Goal: Task Accomplishment & Management: Use online tool/utility

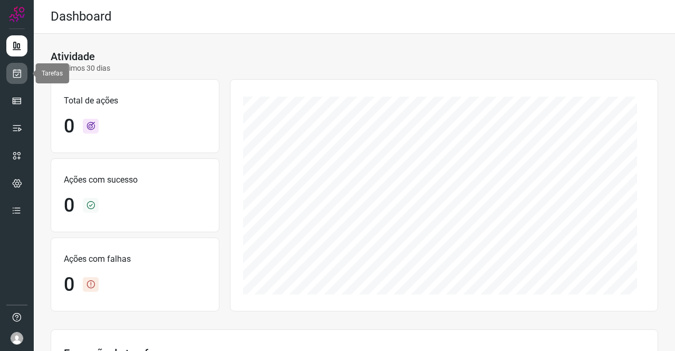
click at [24, 77] on link at bounding box center [16, 73] width 21 height 21
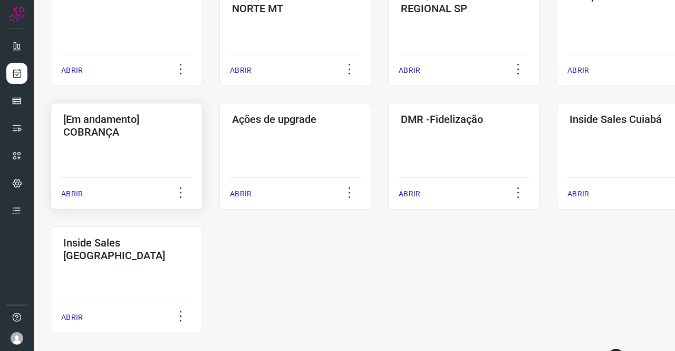
click at [127, 152] on div "[Em andamento] COBRANÇA ABRIR" at bounding box center [127, 156] width 152 height 107
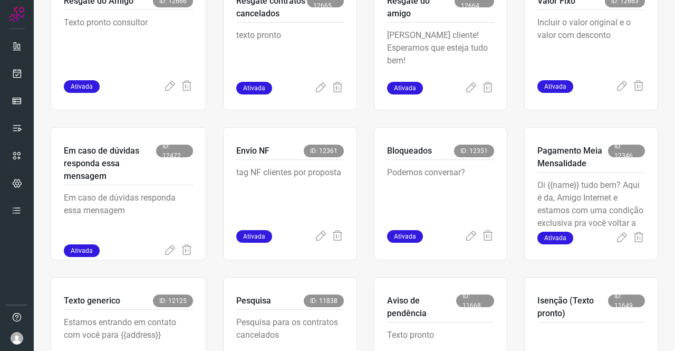
scroll to position [412, 0]
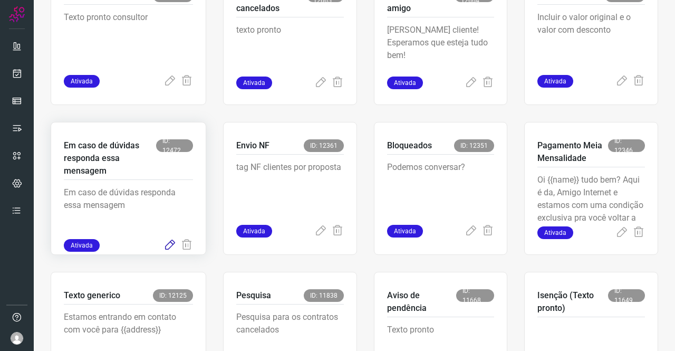
click at [168, 246] on icon at bounding box center [170, 245] width 13 height 13
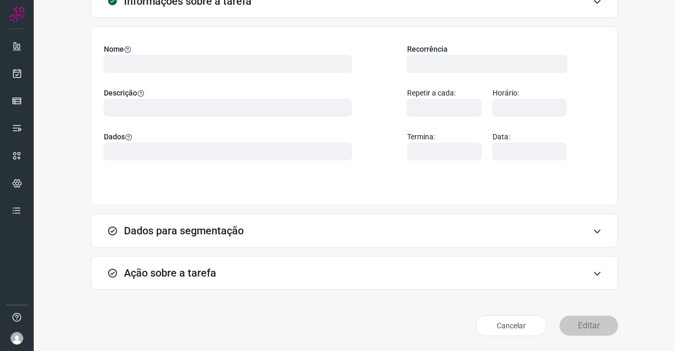
scroll to position [61, 0]
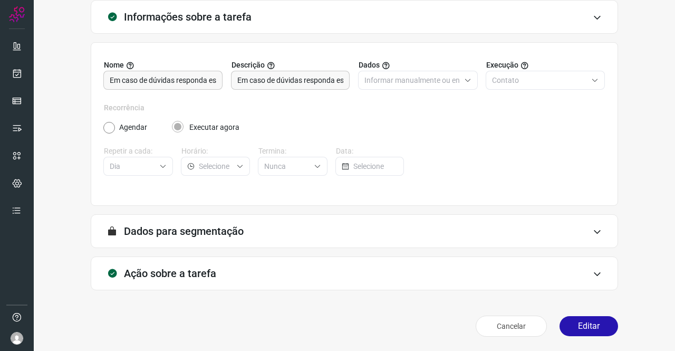
click at [156, 273] on h3 "Ação sobre a tarefa" at bounding box center [170, 273] width 92 height 13
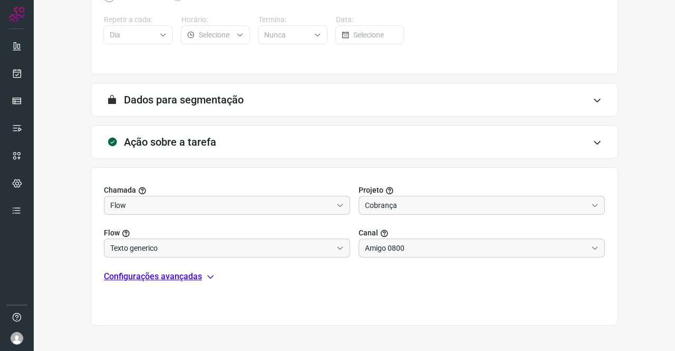
scroll to position [219, 0]
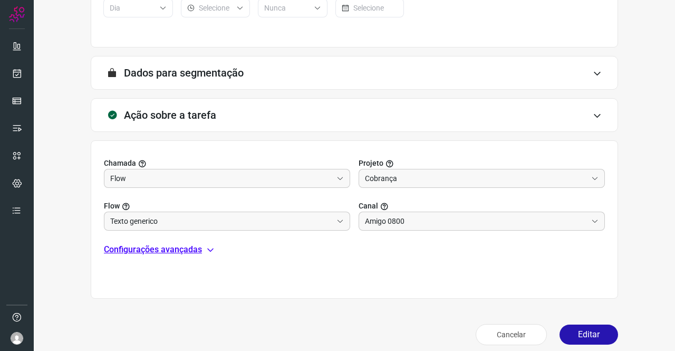
click at [177, 247] on p "Configurações avançadas" at bounding box center [153, 249] width 98 height 13
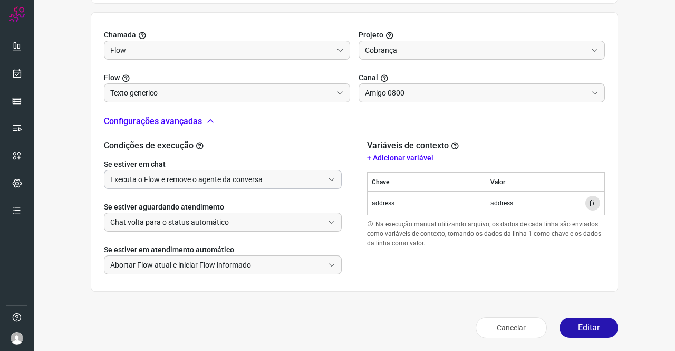
scroll to position [348, 0]
click at [583, 320] on button "Editar" at bounding box center [589, 327] width 59 height 20
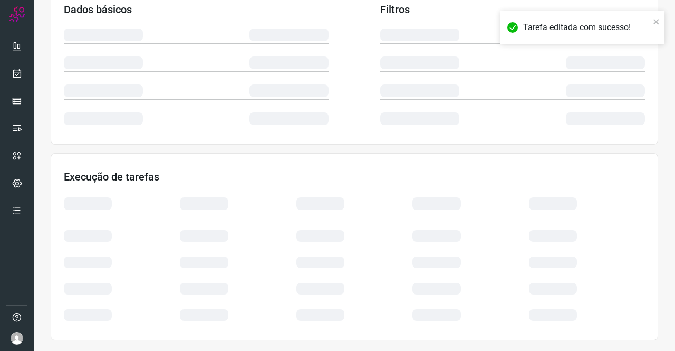
scroll to position [192, 0]
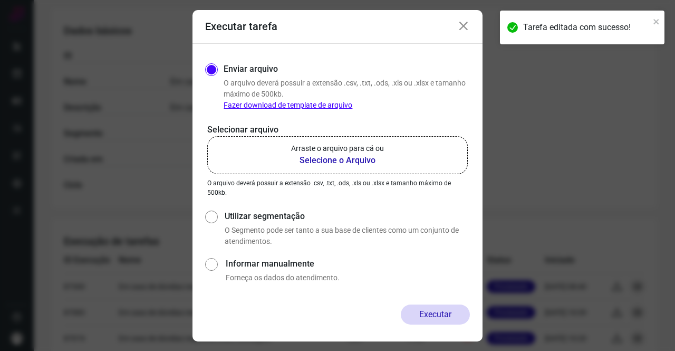
click at [374, 166] on b "Selecione o Arquivo" at bounding box center [337, 160] width 93 height 13
click at [0, 0] on input "Arraste o arquivo para cá ou Selecione o Arquivo" at bounding box center [0, 0] width 0 height 0
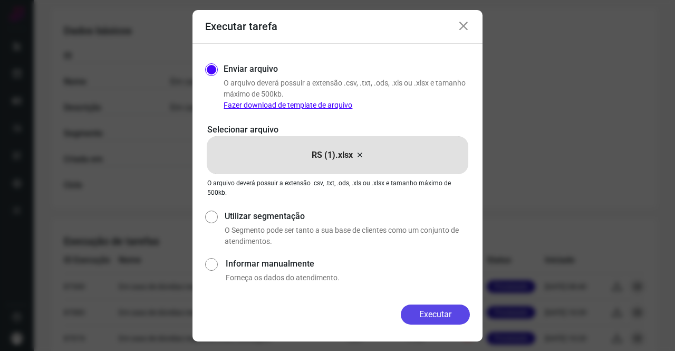
click at [426, 308] on button "Executar" at bounding box center [435, 314] width 69 height 20
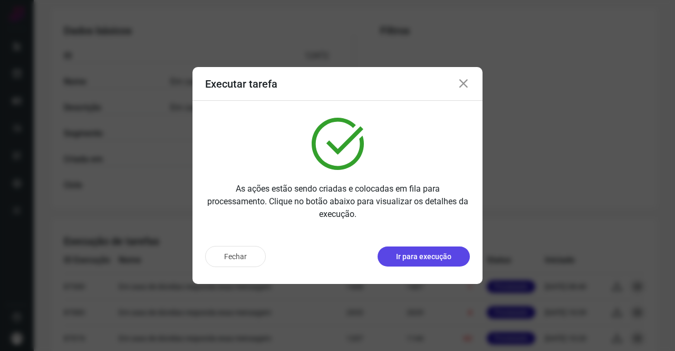
click at [452, 258] on button "Ir para execução" at bounding box center [424, 256] width 92 height 20
